Goal: Check status

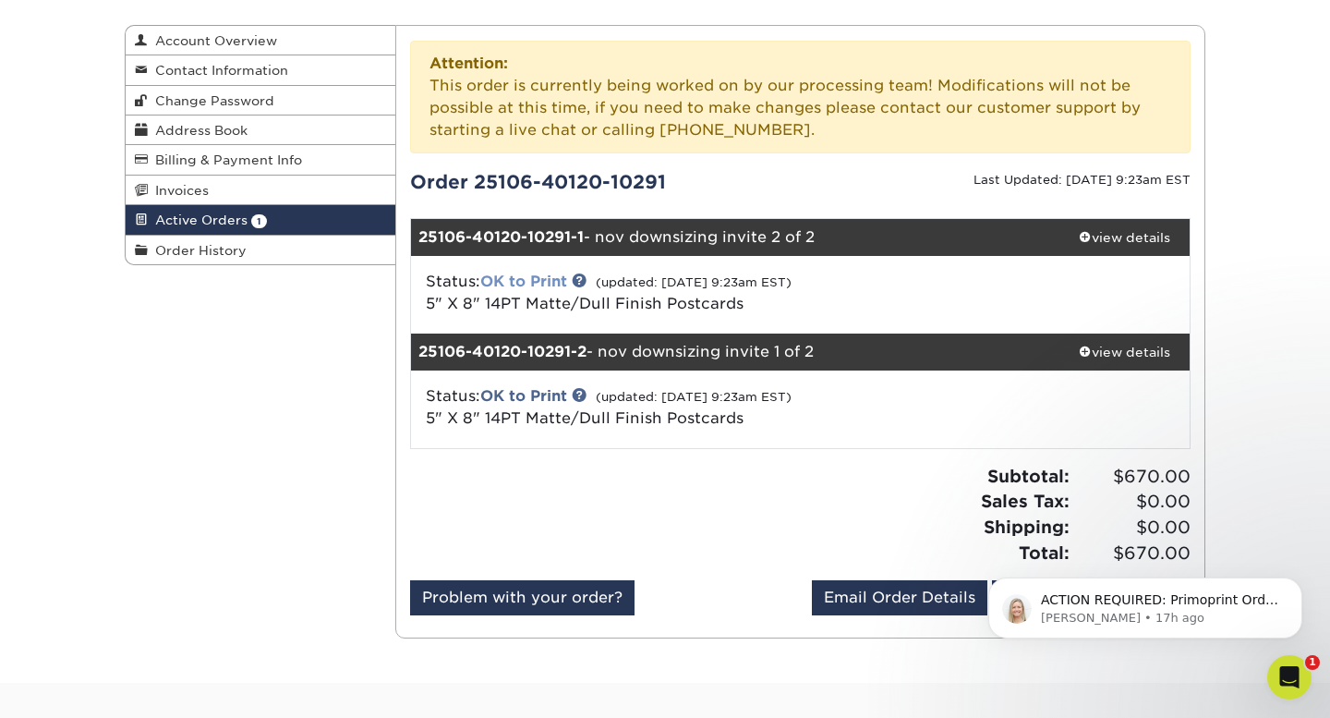
click at [512, 279] on link "OK to Print" at bounding box center [523, 281] width 87 height 18
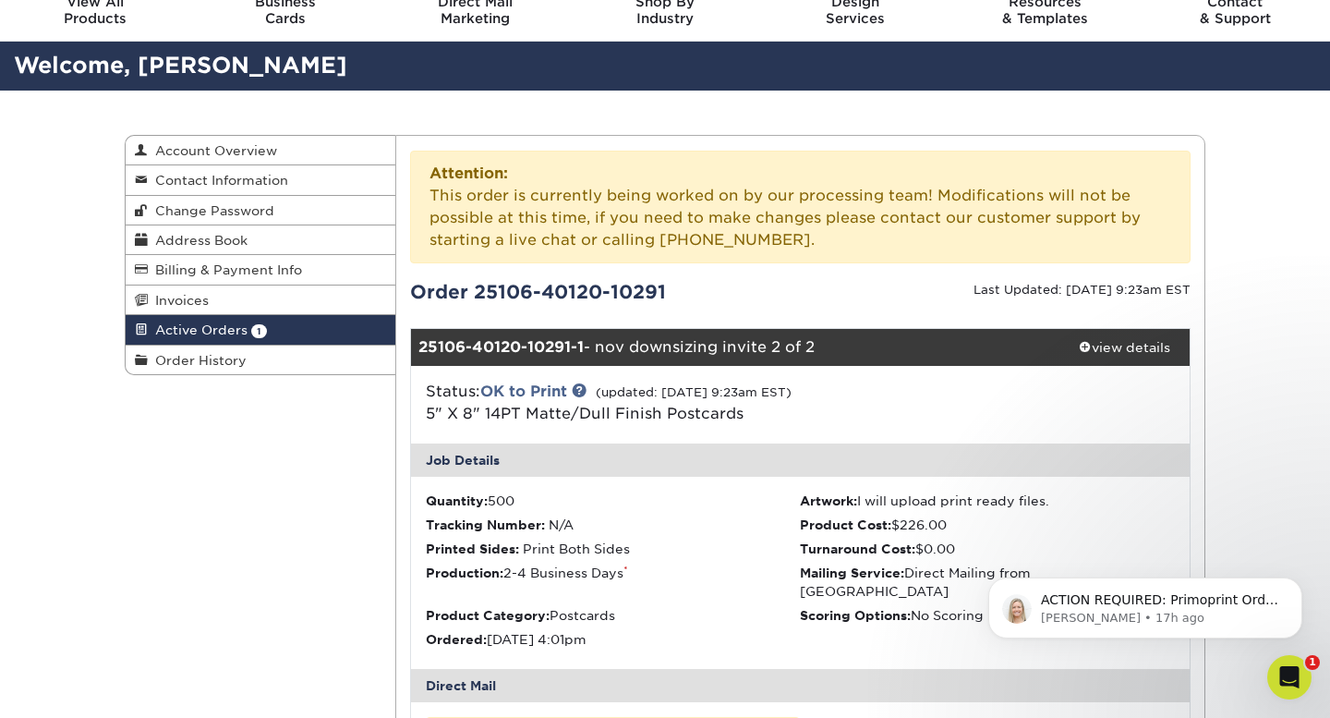
scroll to position [10, 0]
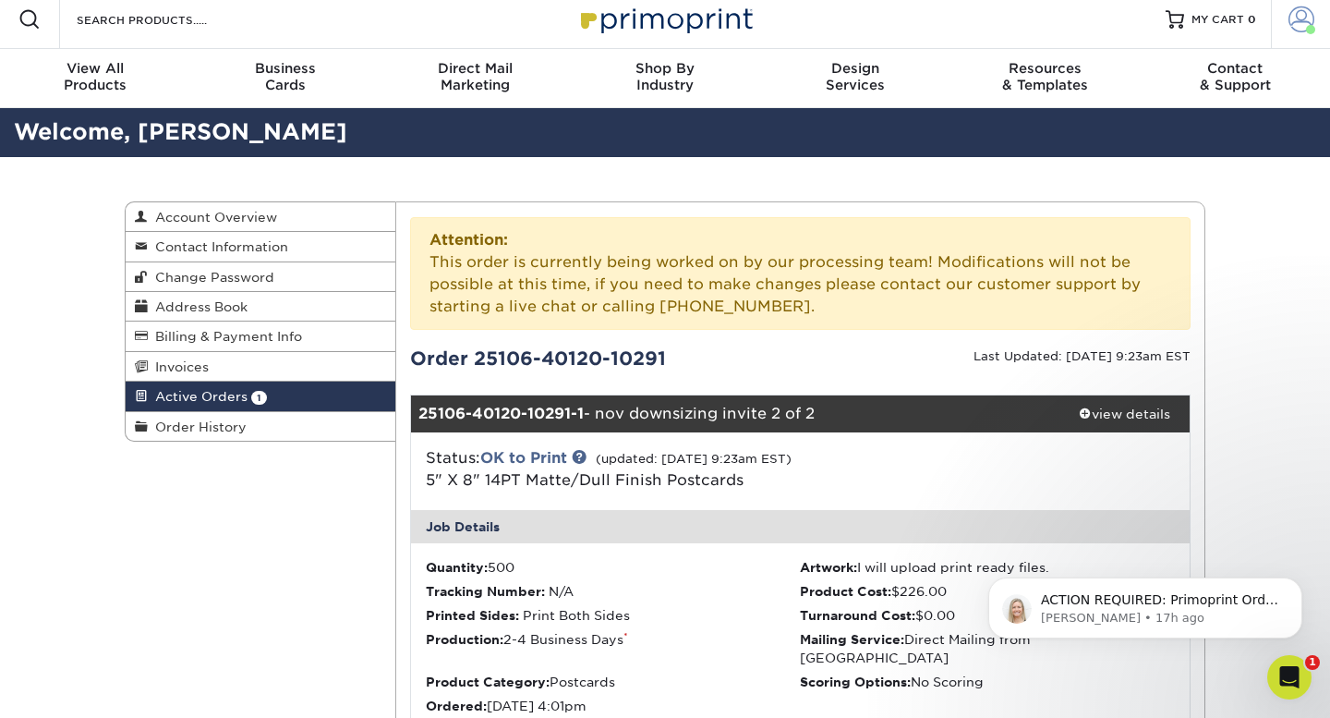
click at [1285, 26] on link "Account" at bounding box center [1300, 19] width 59 height 59
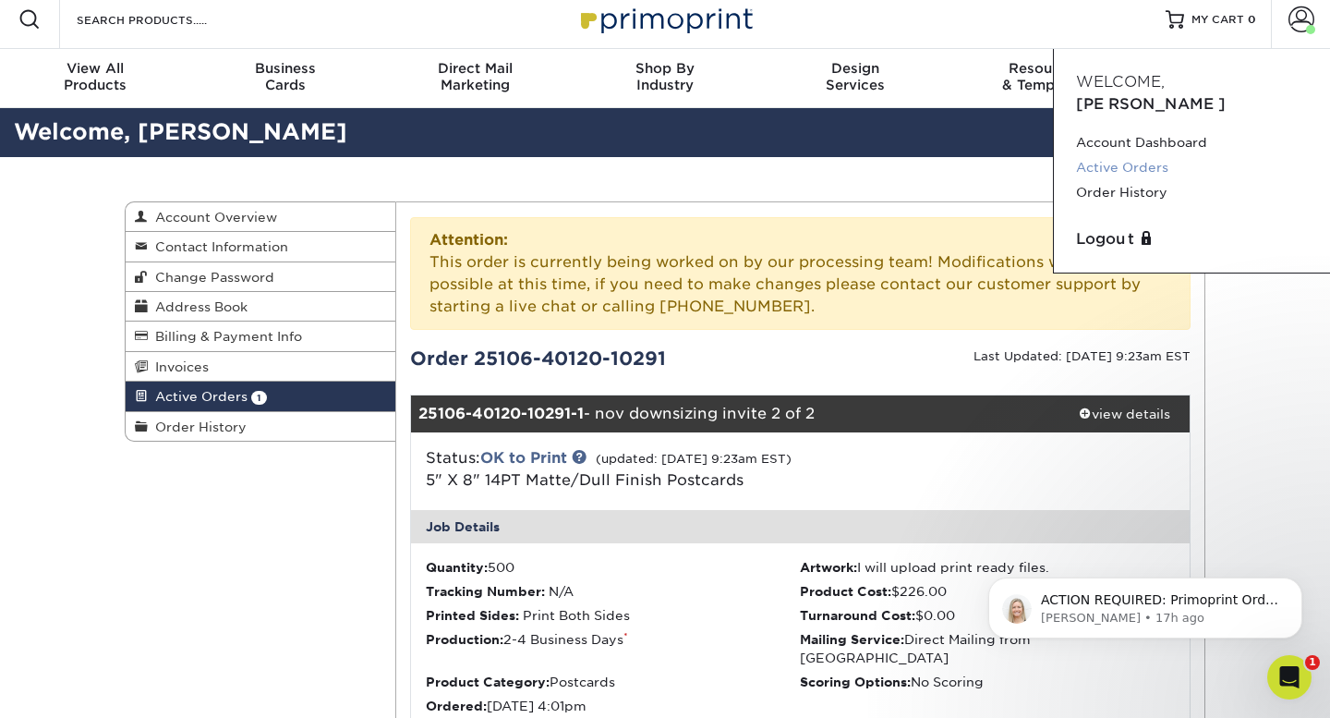
click at [1143, 155] on link "Active Orders" at bounding box center [1192, 167] width 232 height 25
click at [1110, 155] on link "Active Orders" at bounding box center [1192, 167] width 232 height 25
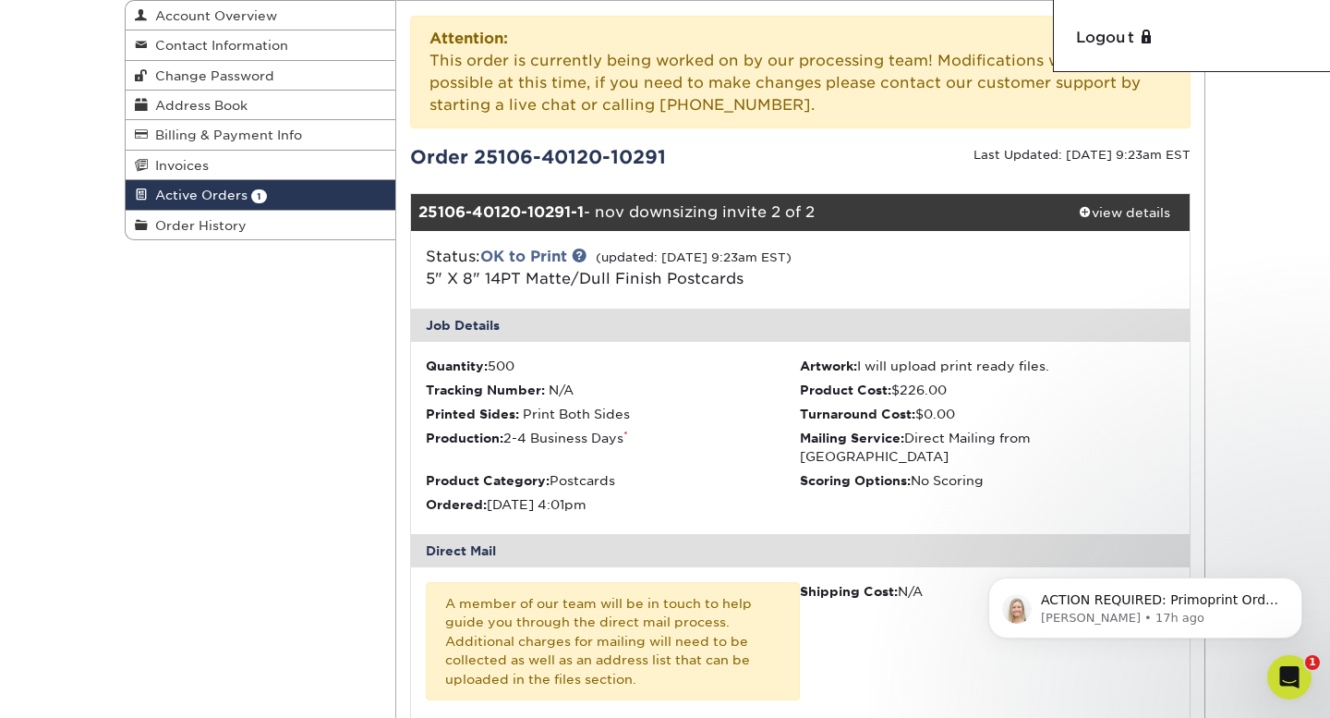
scroll to position [172, 0]
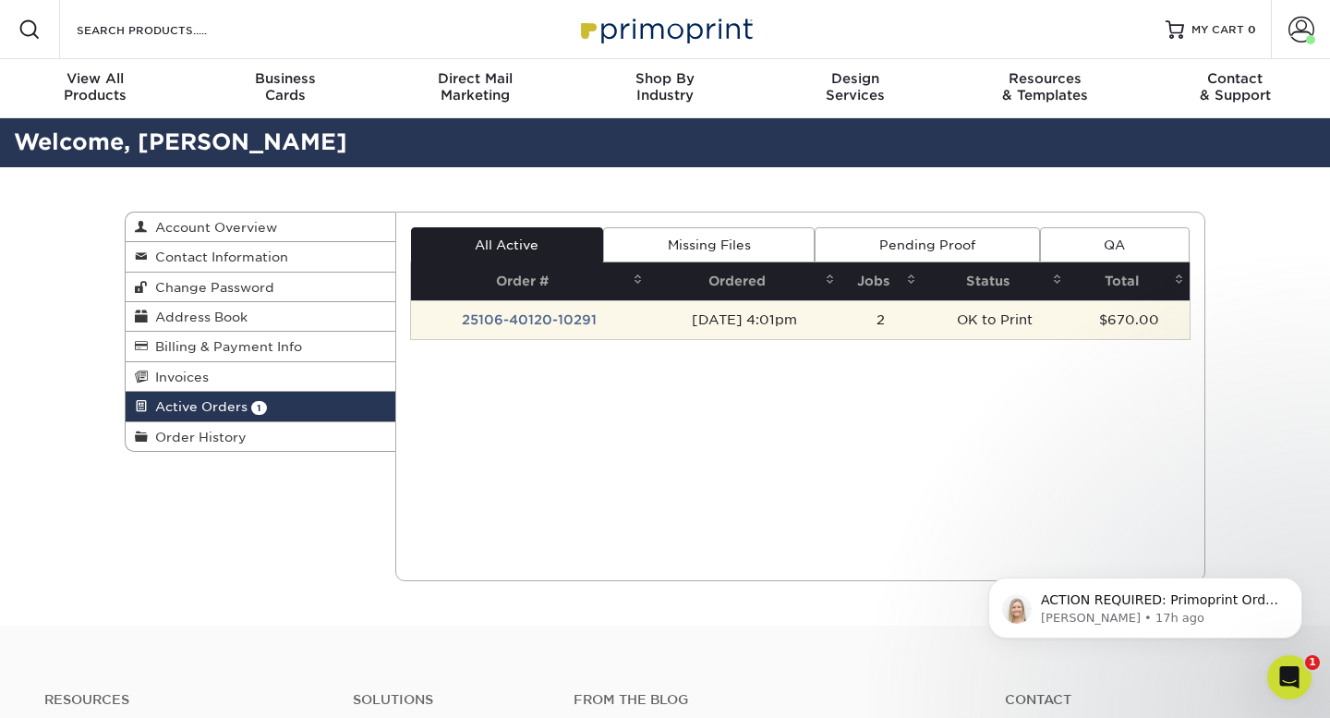
click at [549, 316] on td "25106-40120-10291" at bounding box center [529, 319] width 237 height 39
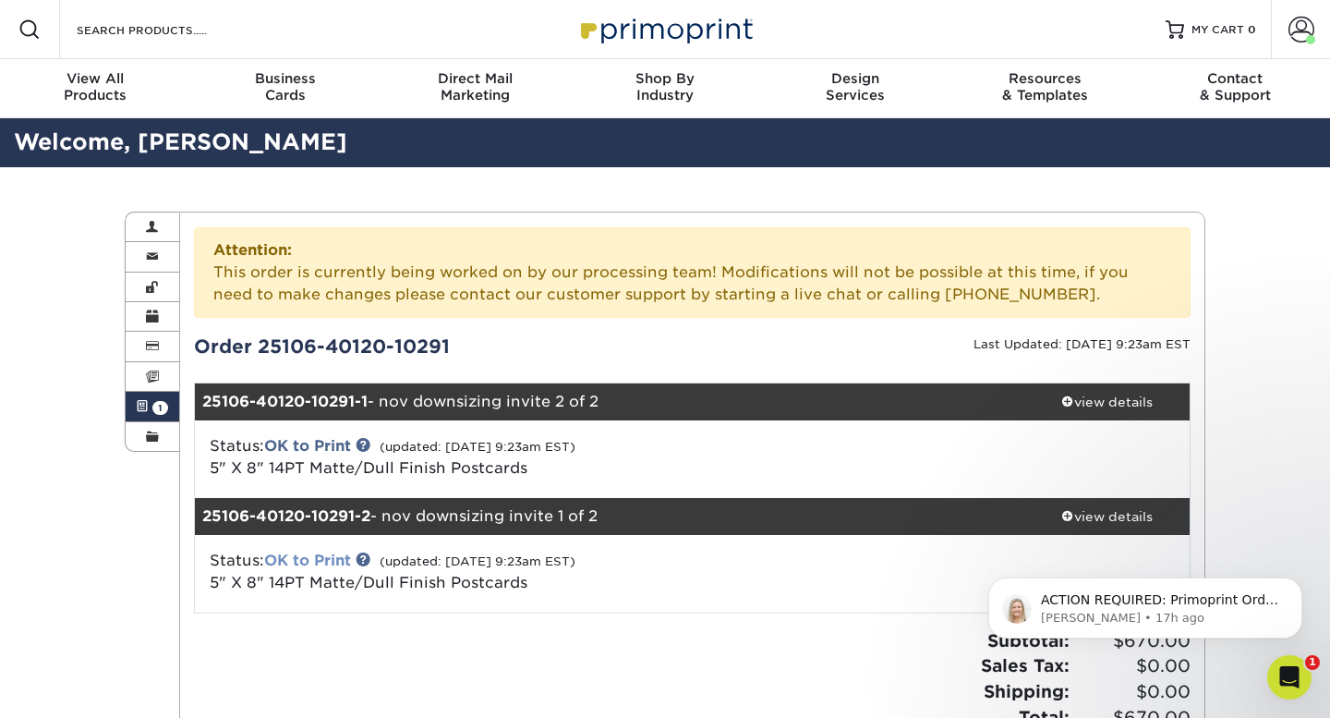
click at [320, 557] on link "OK to Print" at bounding box center [307, 560] width 87 height 18
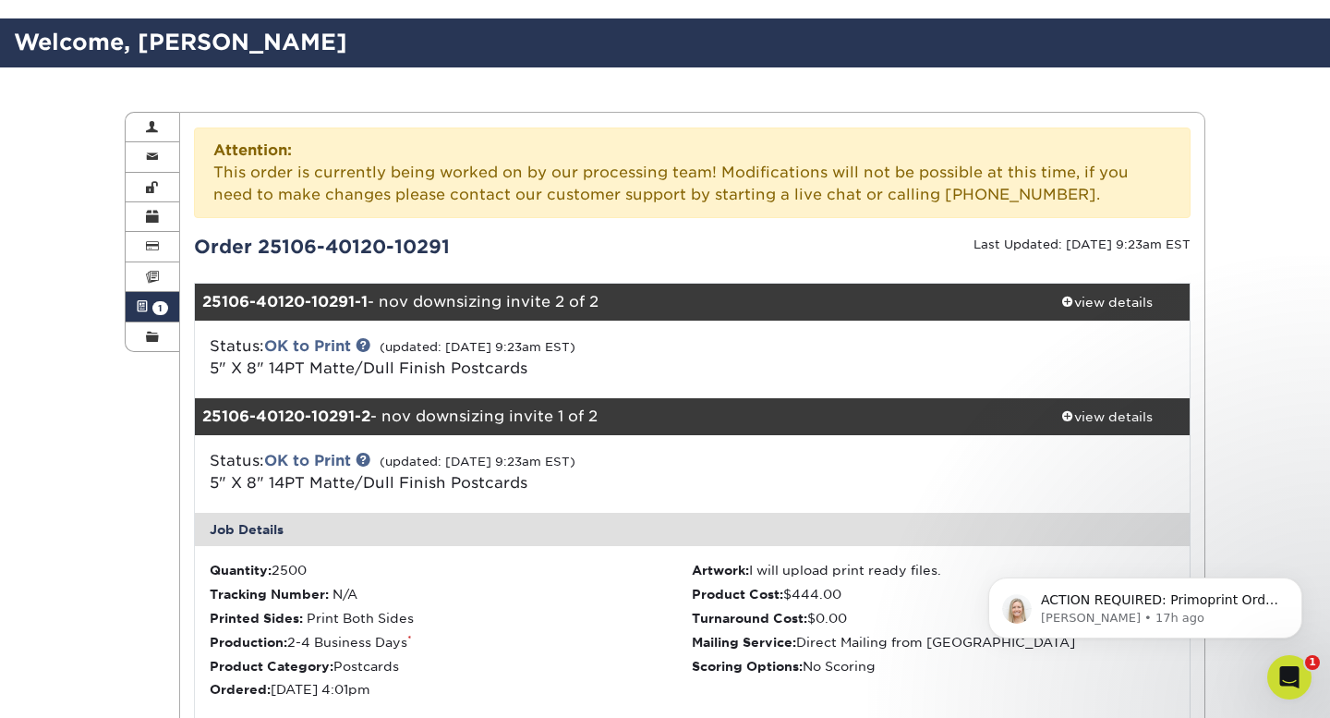
scroll to position [154, 0]
